Goal: Task Accomplishment & Management: Complete application form

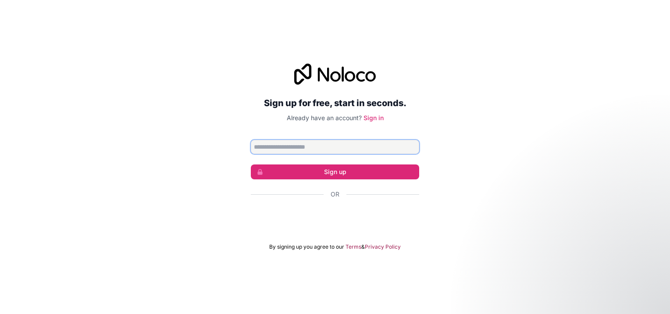
click at [338, 149] on input "Email address" at bounding box center [335, 147] width 168 height 14
type input "**********"
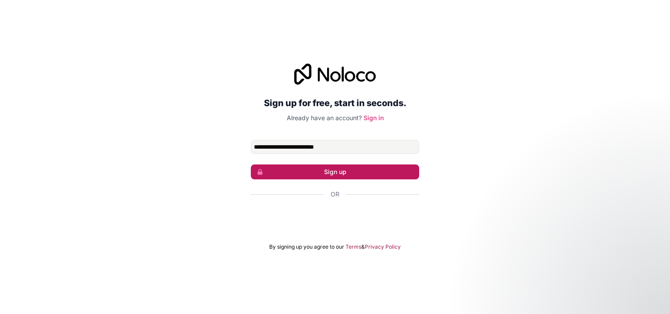
click at [344, 173] on button "Sign up" at bounding box center [335, 172] width 168 height 15
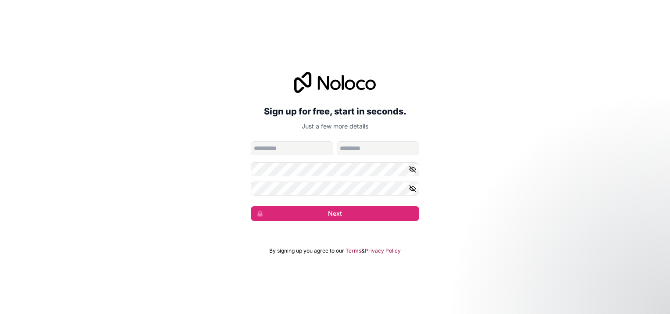
click at [310, 142] on input "given-name" at bounding box center [292, 148] width 82 height 14
click at [312, 147] on input "given-name" at bounding box center [292, 148] width 82 height 14
type input "******"
type input "*****"
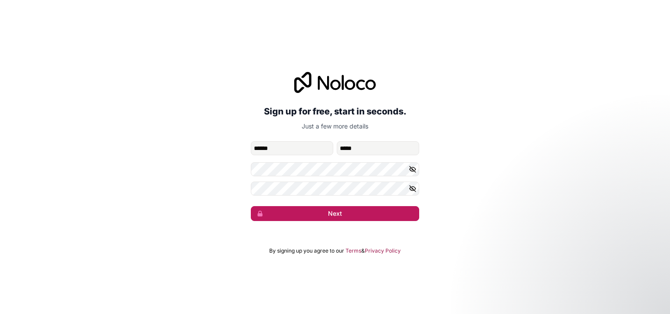
click at [342, 215] on button "Next" at bounding box center [335, 213] width 168 height 15
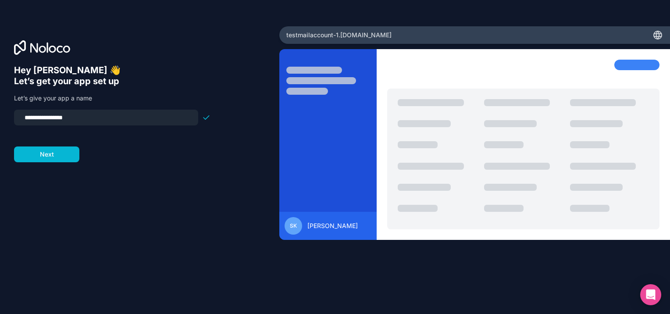
click at [91, 115] on input "**********" at bounding box center [106, 117] width 174 height 12
drag, startPoint x: 82, startPoint y: 114, endPoint x: -2, endPoint y: 108, distance: 84.0
click at [0, 108] on html "**********" at bounding box center [335, 157] width 670 height 314
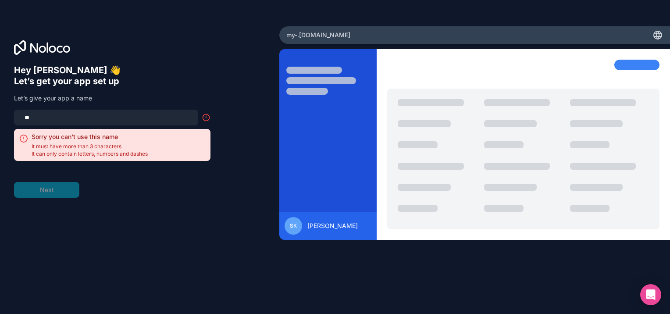
type input "*"
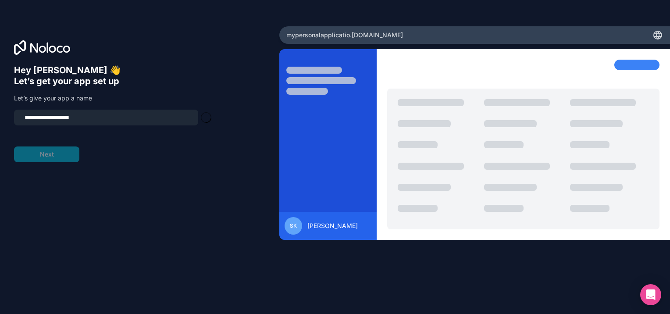
type input "**********"
type input "********"
click at [50, 157] on button "Next" at bounding box center [46, 155] width 65 height 16
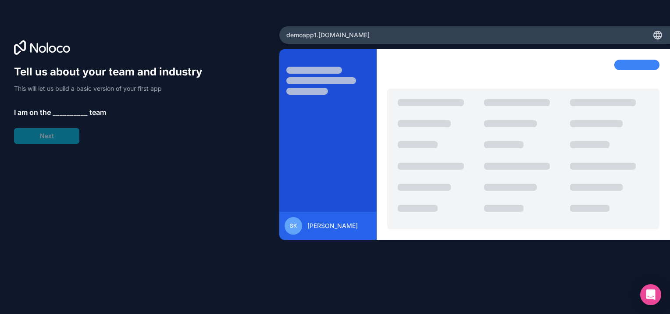
click at [63, 111] on span "__________" at bounding box center [70, 112] width 35 height 11
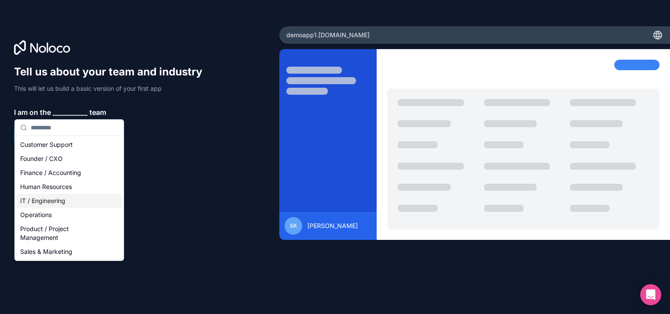
click at [50, 203] on div "IT / Engineering" at bounding box center [69, 201] width 105 height 14
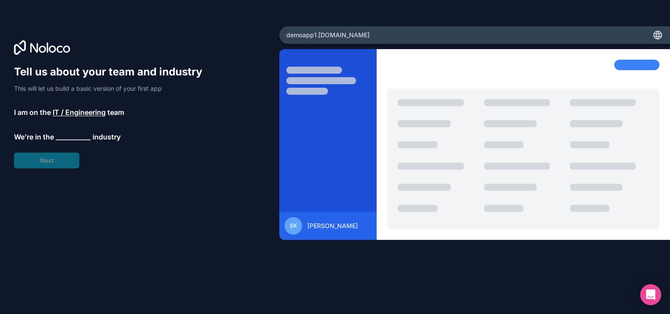
click at [61, 136] on span "__________" at bounding box center [73, 137] width 35 height 11
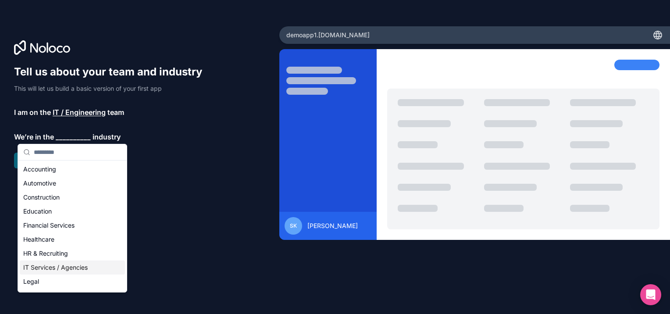
click at [42, 268] on div "IT Services / Agencies" at bounding box center [72, 268] width 105 height 14
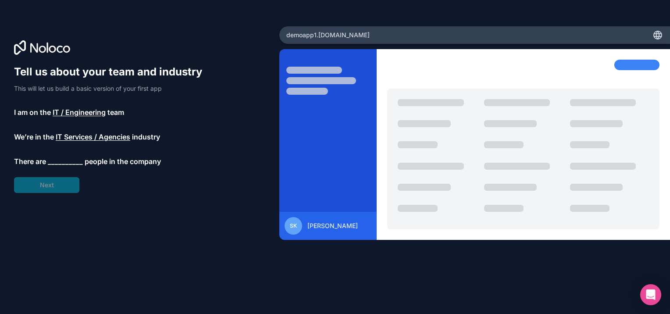
click at [62, 160] on span "__________" at bounding box center [65, 161] width 35 height 11
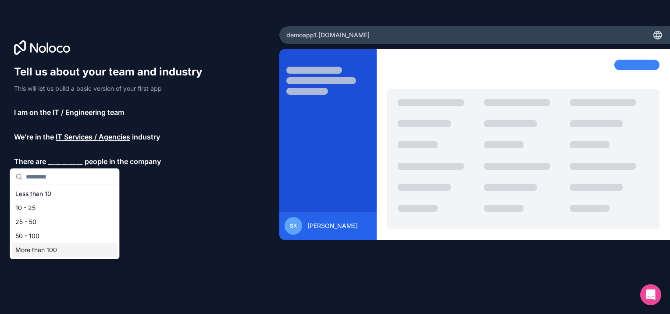
click at [44, 252] on div "More than 100" at bounding box center [64, 250] width 105 height 14
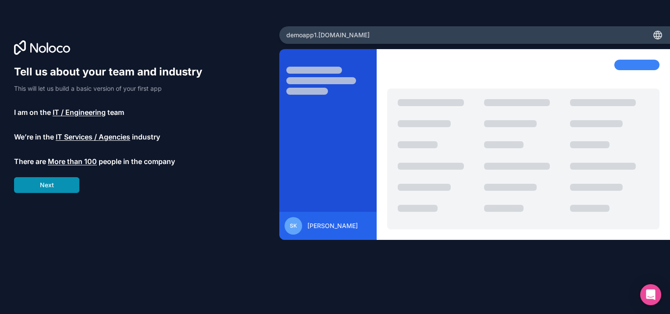
click at [58, 188] on button "Next" at bounding box center [46, 185] width 65 height 16
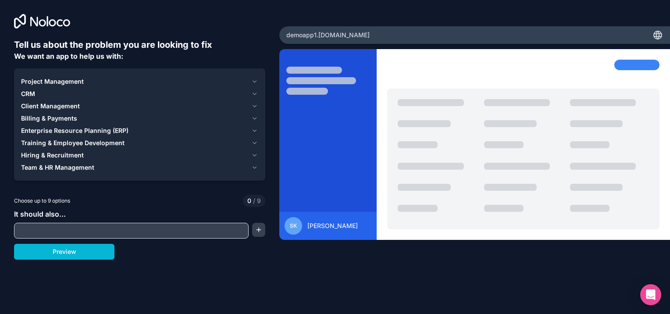
click at [75, 229] on input "text" at bounding box center [131, 231] width 230 height 12
click at [263, 228] on button "button" at bounding box center [258, 230] width 13 height 14
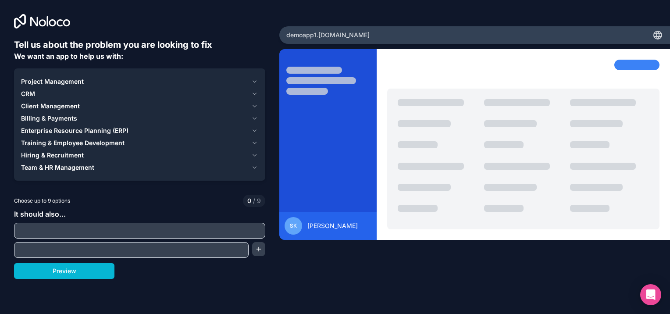
click at [69, 81] on span "Project Management" at bounding box center [52, 81] width 63 height 9
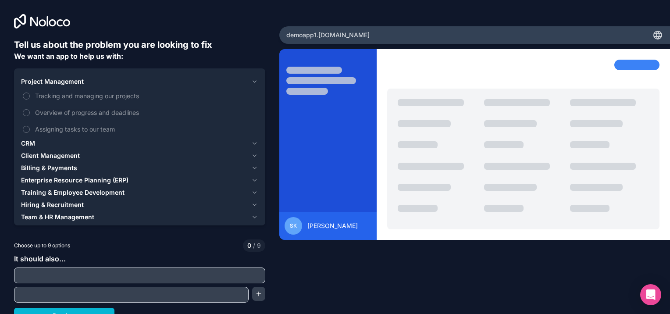
click at [69, 81] on span "Project Management" at bounding box center [52, 81] width 63 height 9
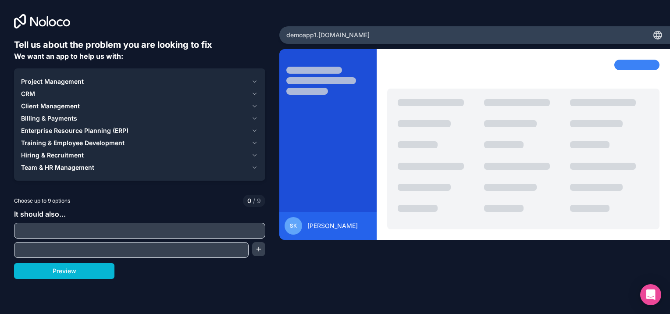
click at [254, 93] on icon "button" at bounding box center [254, 93] width 7 height 7
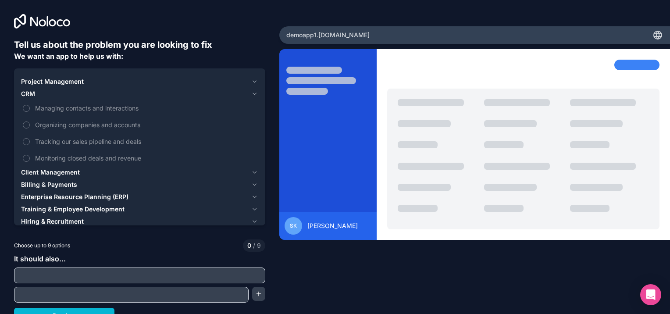
click at [258, 95] on div "Project Management CRM Managing contacts and interactions Organizing companies …" at bounding box center [139, 157] width 251 height 179
click at [253, 94] on icon "button" at bounding box center [255, 94] width 4 height 2
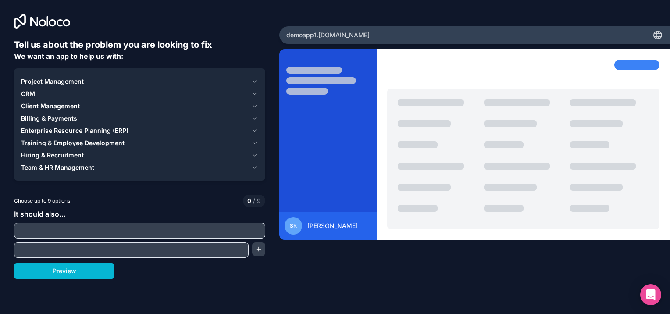
click at [250, 153] on button "Hiring & Recruitment" at bounding box center [139, 155] width 237 height 12
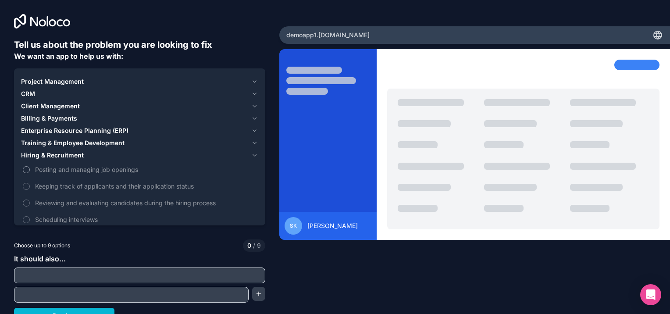
click at [25, 169] on button "Posting and managing job openings" at bounding box center [26, 169] width 7 height 7
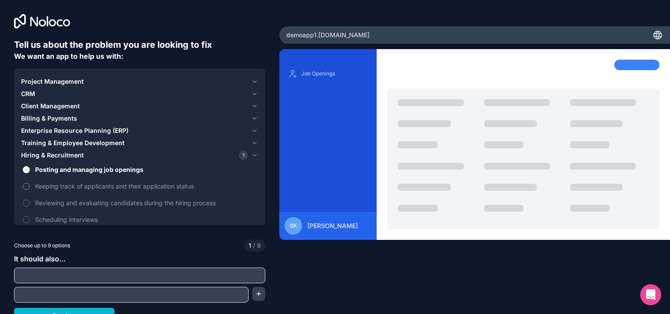
click at [25, 184] on button "Keeping track of applicants and their application status" at bounding box center [26, 186] width 7 height 7
click at [25, 202] on button "Reviewing and evaluating candidates during the hiring process" at bounding box center [26, 203] width 7 height 7
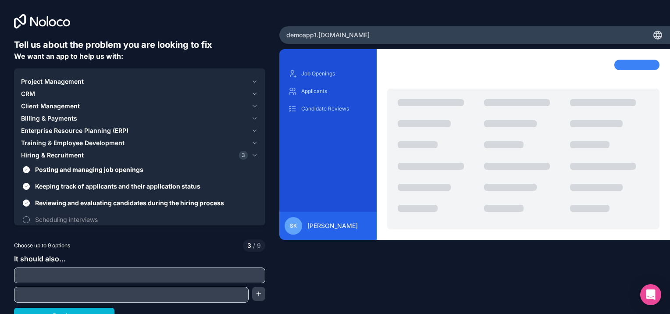
click at [28, 218] on button "Scheduling interviews" at bounding box center [26, 219] width 7 height 7
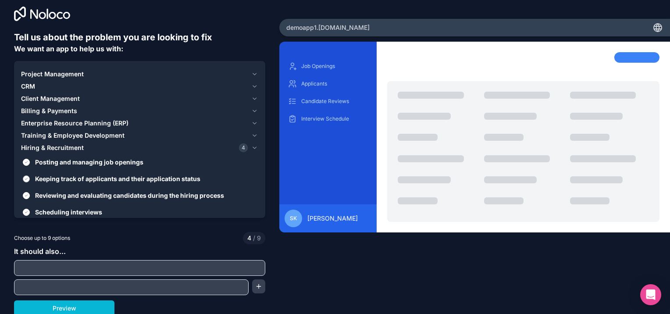
scroll to position [10, 0]
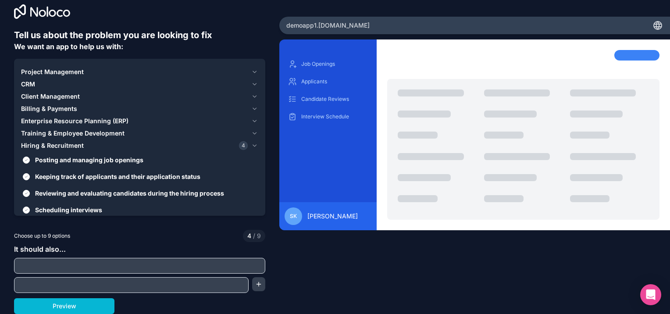
click at [251, 107] on icon "button" at bounding box center [254, 108] width 7 height 7
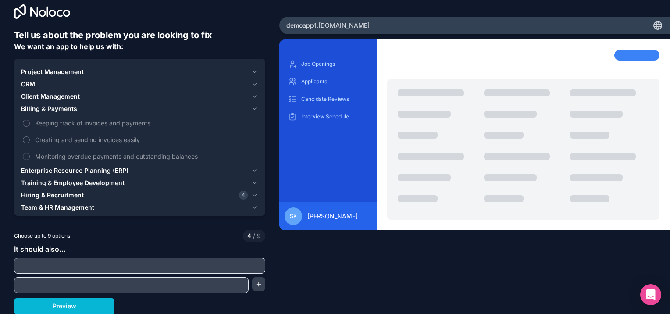
click at [253, 182] on icon "button" at bounding box center [255, 183] width 4 height 2
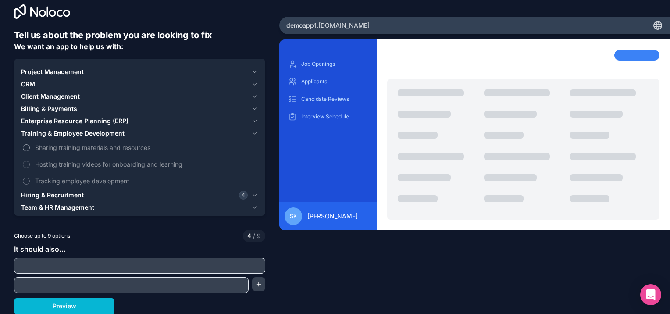
drag, startPoint x: 26, startPoint y: 147, endPoint x: 26, endPoint y: 155, distance: 7.5
click at [26, 147] on button "Sharing training materials and resources" at bounding box center [26, 147] width 7 height 7
click at [25, 161] on button "Hosting training videos for onboarding and learning" at bounding box center [26, 164] width 7 height 7
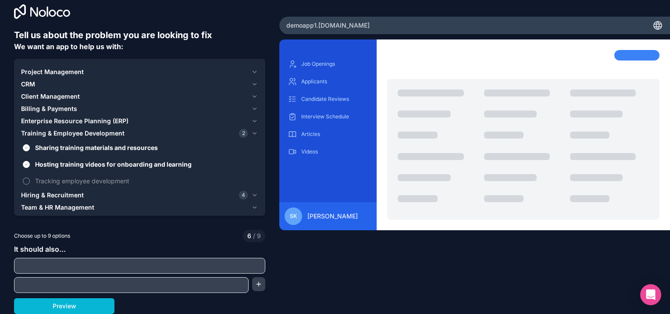
drag, startPoint x: 26, startPoint y: 180, endPoint x: 53, endPoint y: 175, distance: 27.2
click at [26, 180] on button "Tracking employee development" at bounding box center [26, 181] width 7 height 7
click at [253, 72] on icon "button" at bounding box center [255, 72] width 4 height 2
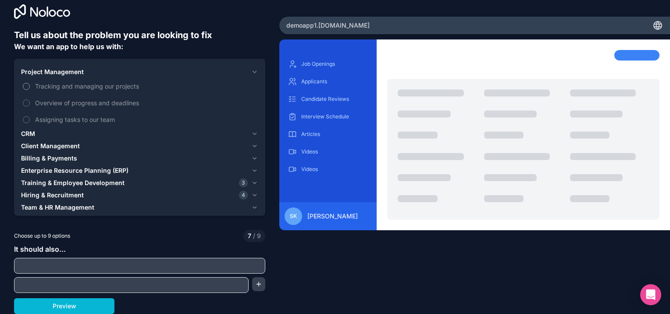
click at [71, 84] on span "Tracking and managing our projects" at bounding box center [146, 86] width 222 height 9
click at [30, 84] on button "Tracking and managing our projects" at bounding box center [26, 86] width 7 height 7
click at [71, 100] on span "Overview of progress and deadlines" at bounding box center [146, 102] width 222 height 9
click at [30, 100] on button "Overview of progress and deadlines" at bounding box center [26, 103] width 7 height 7
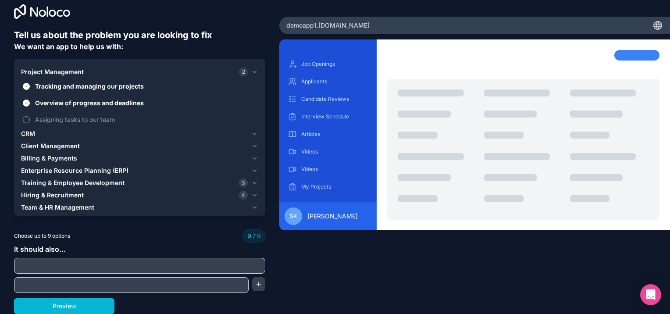
click at [73, 116] on span "Assigning tasks to our team" at bounding box center [146, 119] width 222 height 9
click at [297, 261] on div "Job Openings Applicants Candidate Reviews Interview Schedule Articles Videos Vi…" at bounding box center [474, 158] width 391 height 239
click at [84, 266] on input "text" at bounding box center [139, 266] width 247 height 12
click at [64, 308] on button "Preview" at bounding box center [64, 306] width 100 height 16
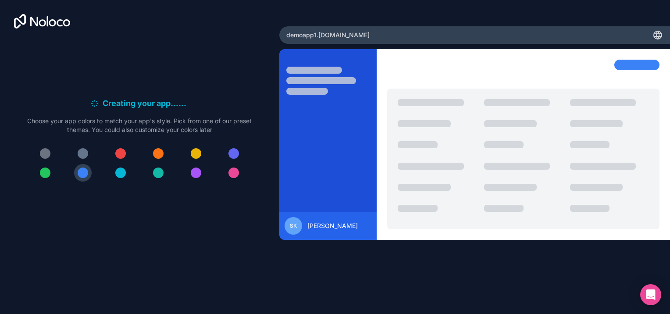
scroll to position [0, 0]
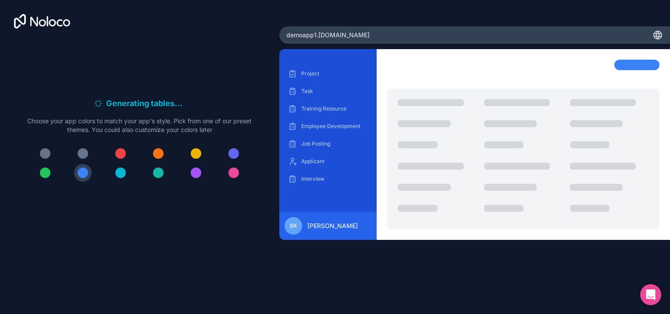
click at [457, 33] on div "demoapp1 .[DOMAIN_NAME]" at bounding box center [474, 35] width 391 height 18
click at [562, 281] on div "Project Task Training Resource Employee Development Job Posting Applicant Inter…" at bounding box center [474, 168] width 391 height 239
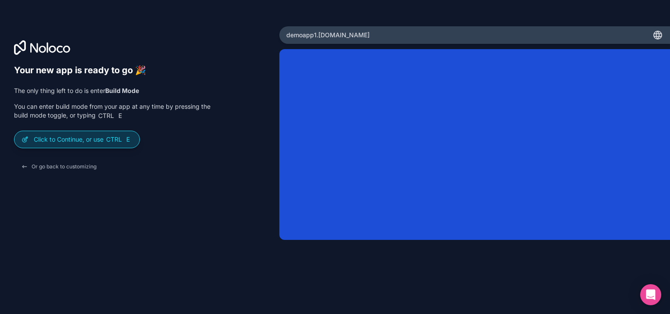
click at [107, 142] on span "Ctrl" at bounding box center [114, 140] width 18 height 8
